Goal: Information Seeking & Learning: Learn about a topic

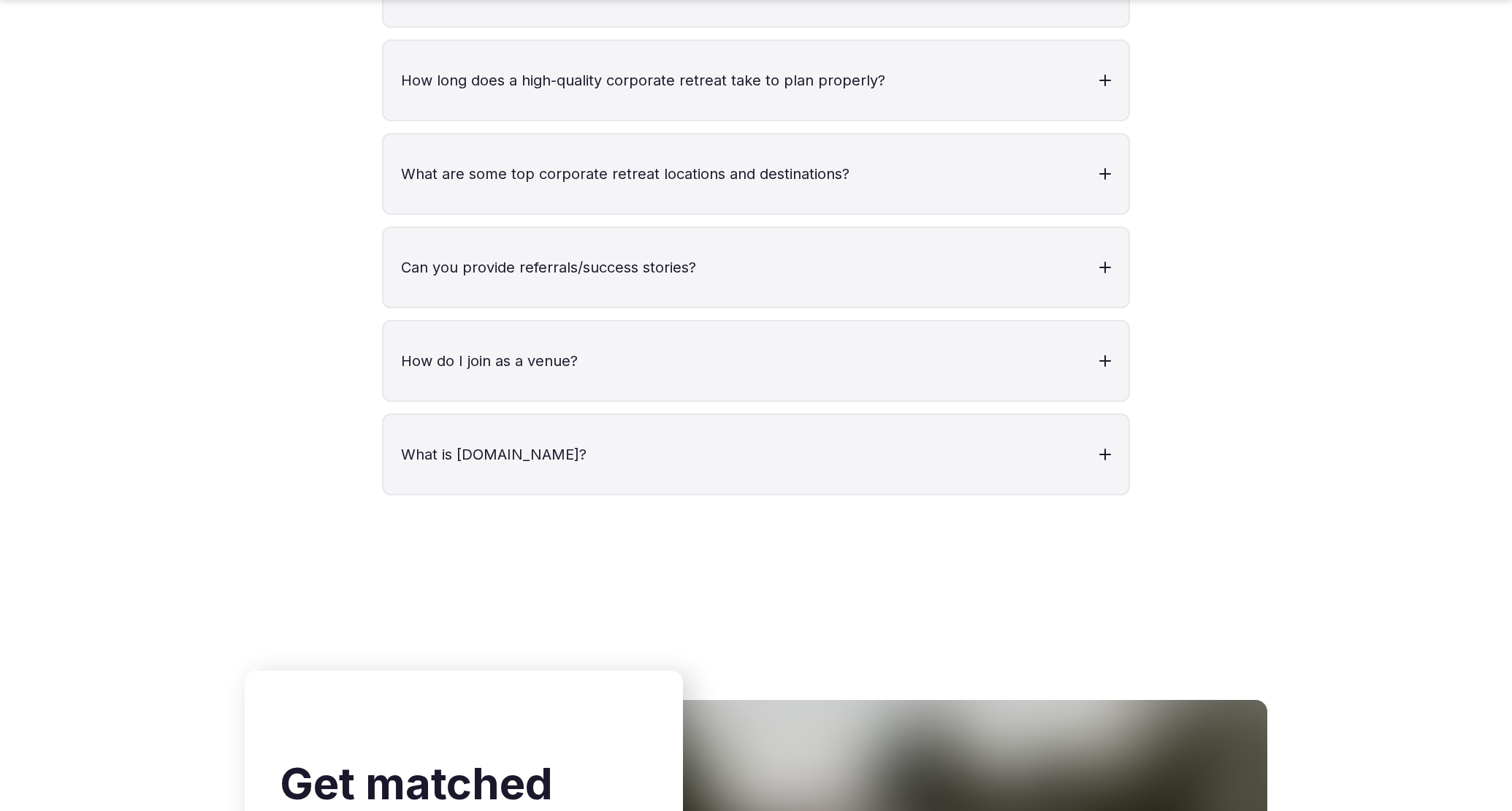
scroll to position [5911, 0]
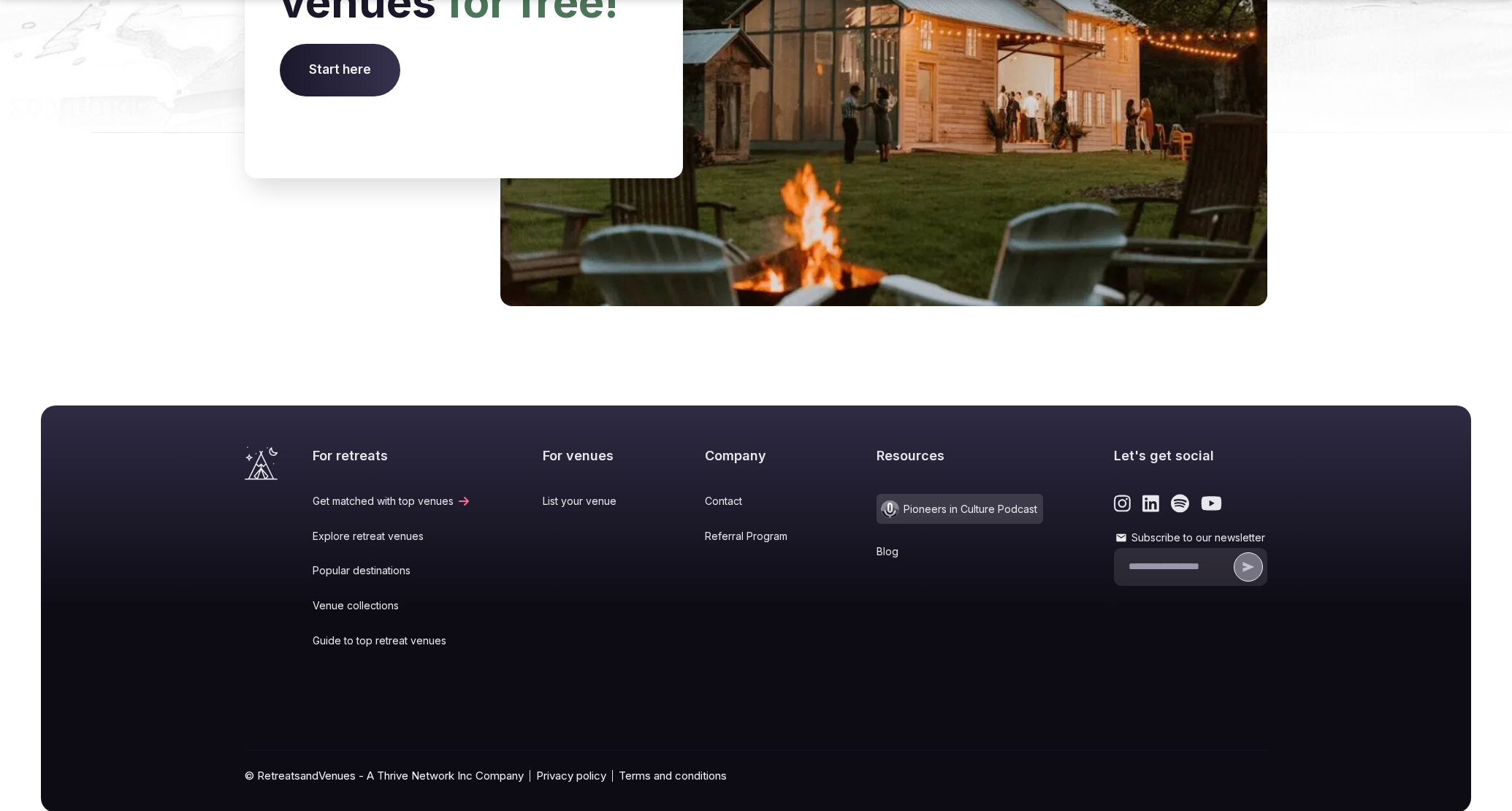
click at [881, 544] on link "Blog" at bounding box center [960, 551] width 167 height 15
